Goal: Register for event/course

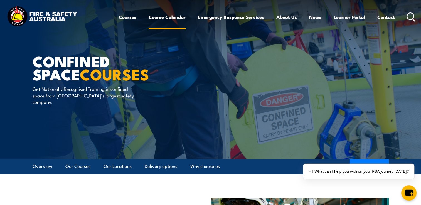
click at [169, 15] on link "Course Calendar" at bounding box center [167, 17] width 37 height 15
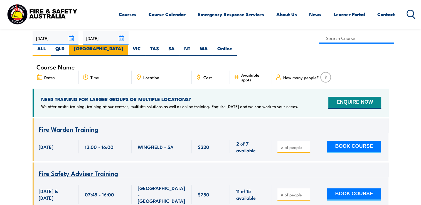
click at [128, 45] on label "NSW" at bounding box center [98, 50] width 59 height 11
click at [127, 45] on input "NSW" at bounding box center [125, 47] width 4 height 4
radio input "true"
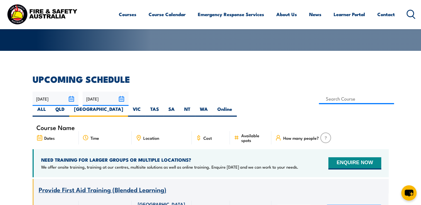
scroll to position [97, 0]
